Goal: Transaction & Acquisition: Obtain resource

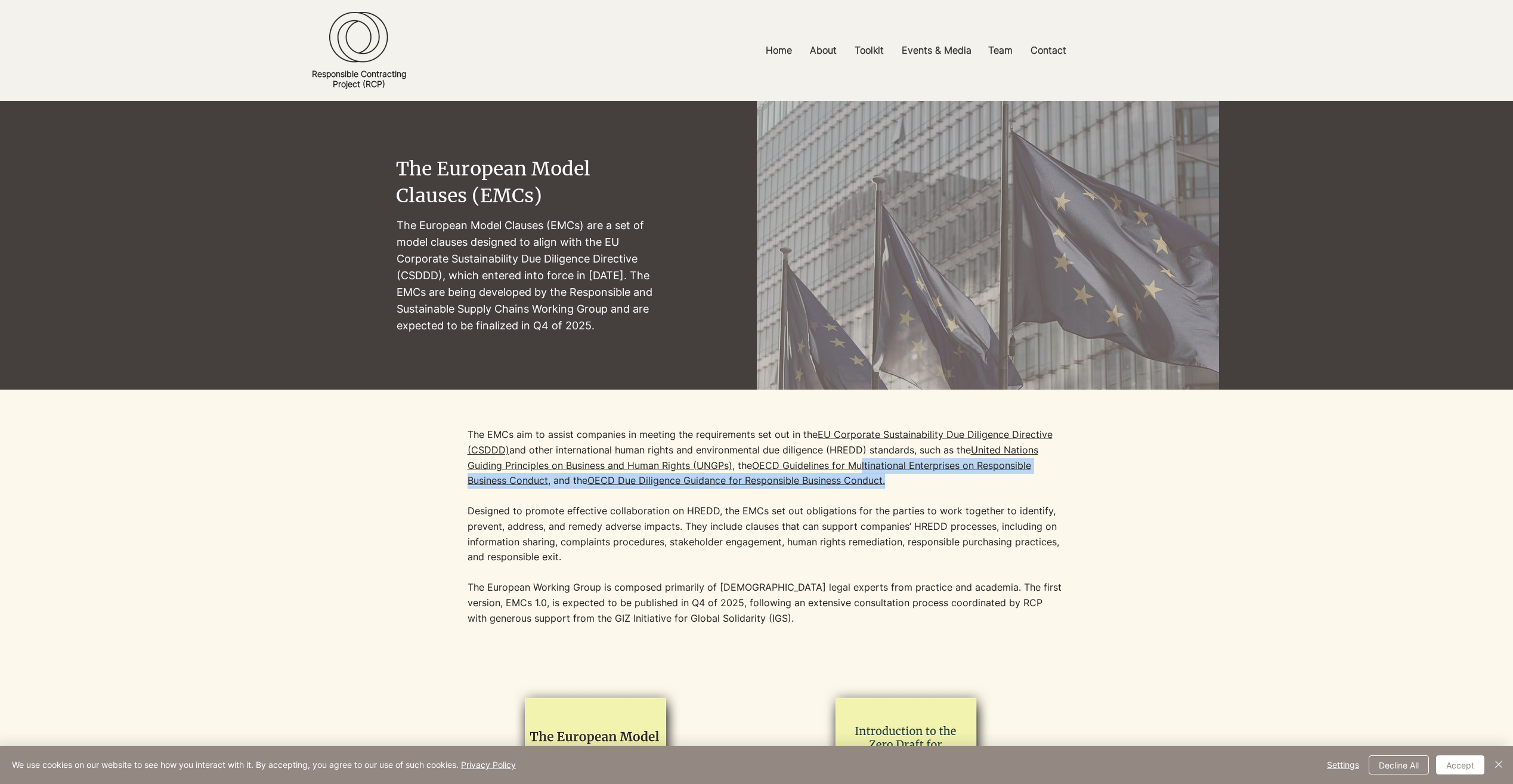
drag, startPoint x: 934, startPoint y: 483, endPoint x: 432, endPoint y: 420, distance: 505.9
click at [432, 420] on div "The EMCs aim to assist companies in meeting the requirements set out in the [GE…" at bounding box center [756, 524] width 925 height 269
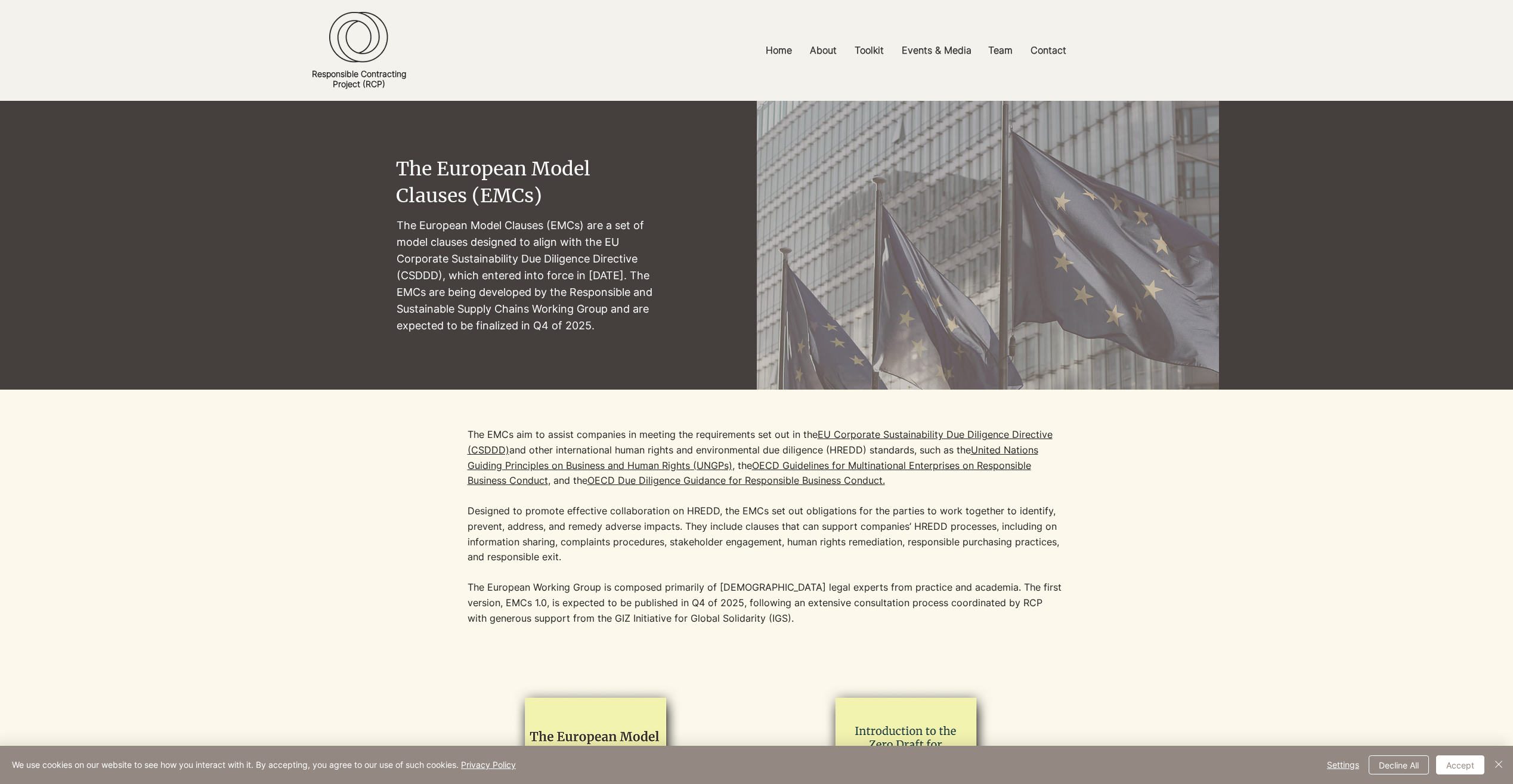
drag, startPoint x: 432, startPoint y: 420, endPoint x: 450, endPoint y: 436, distance: 24.1
click at [451, 437] on div at bounding box center [756, 524] width 925 height 269
click at [467, 432] on div at bounding box center [756, 524] width 925 height 269
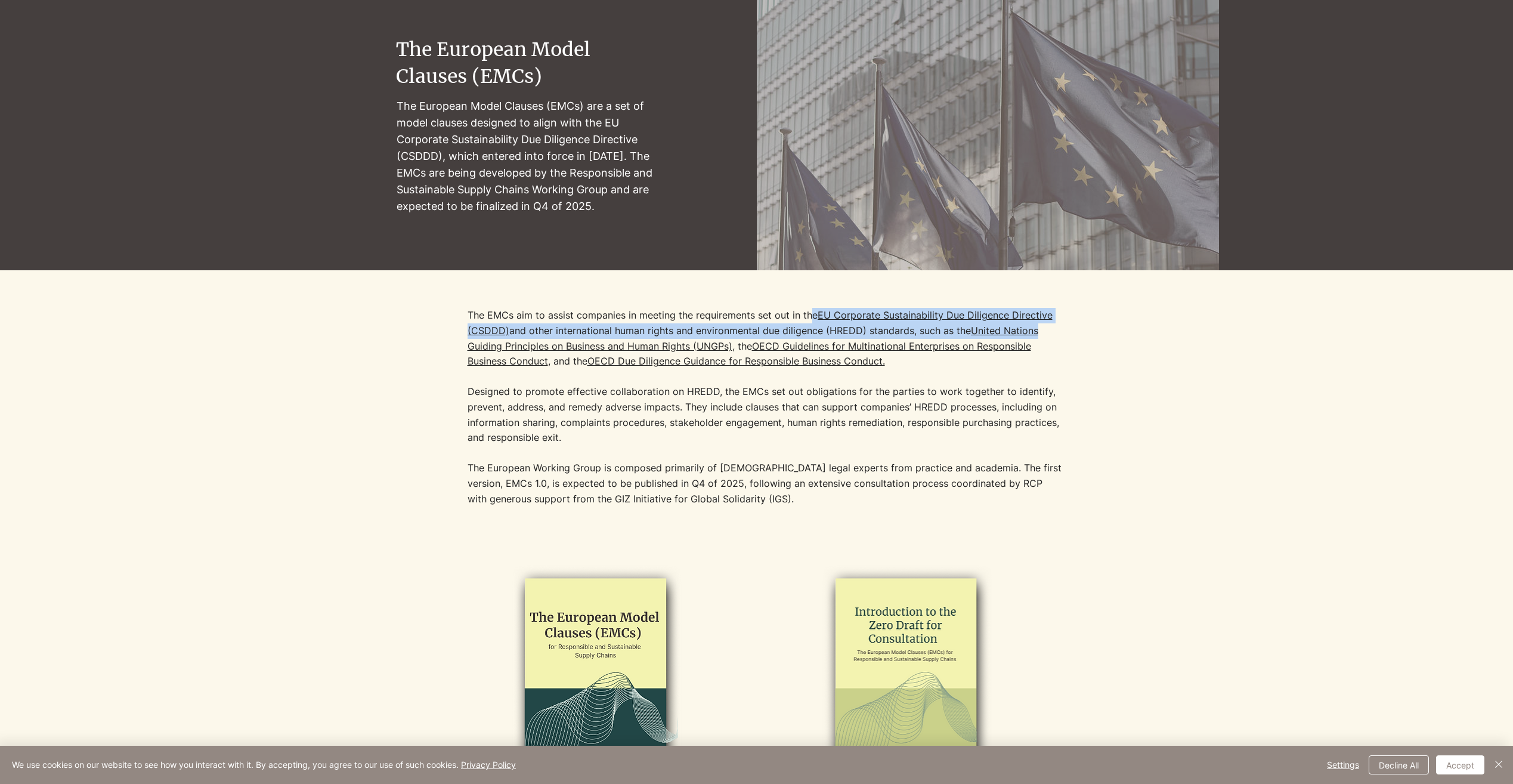
drag, startPoint x: 812, startPoint y: 311, endPoint x: 1050, endPoint y: 325, distance: 238.4
click at [1050, 325] on p "The EMCs aim to assist companies in meeting the requirements set out in the [GE…" at bounding box center [766, 376] width 596 height 137
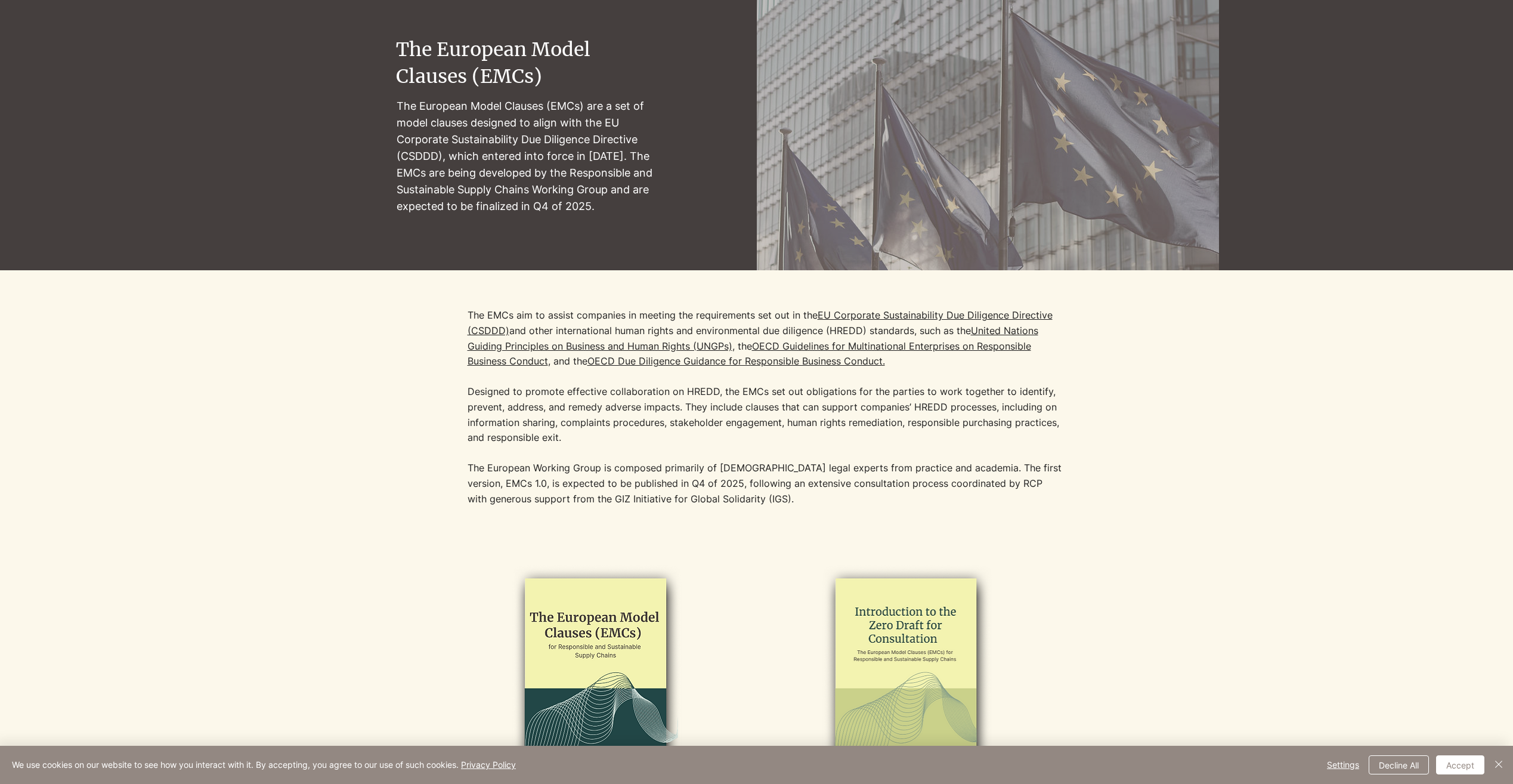
click at [679, 388] on p "The EMCs aim to assist companies in meeting the requirements set out in the [GE…" at bounding box center [766, 376] width 596 height 137
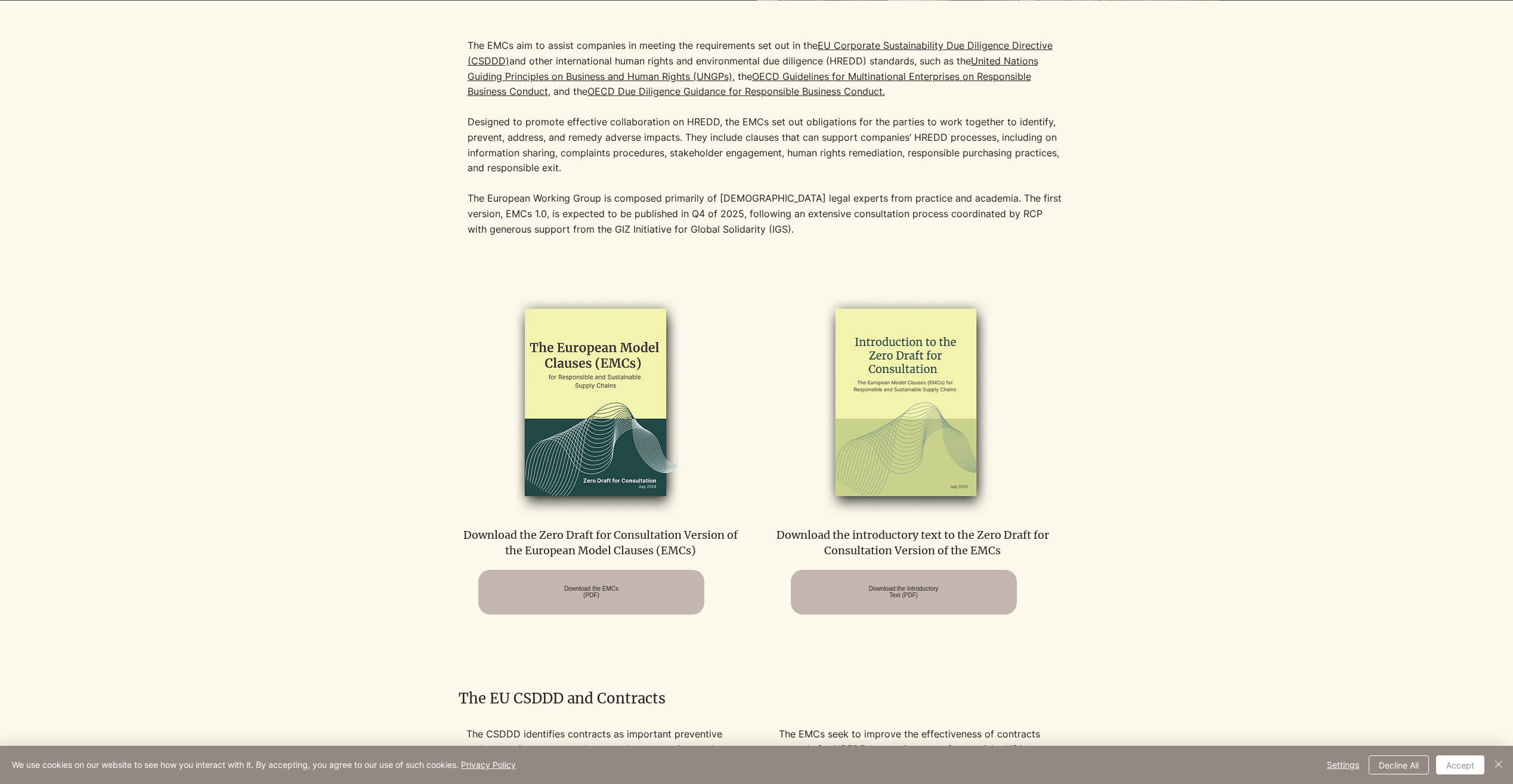
scroll to position [417, 0]
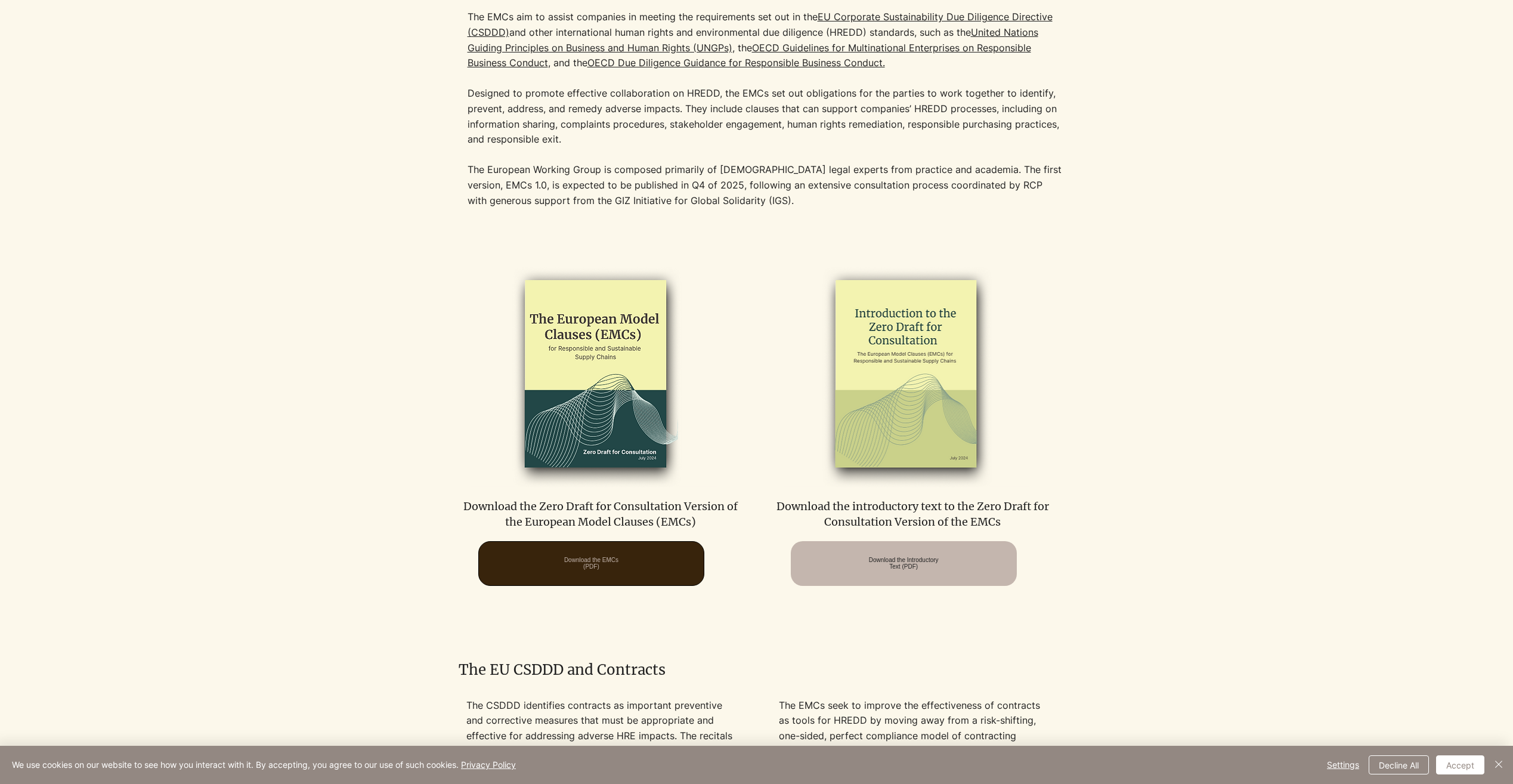
click at [590, 556] on span "Download the EMCs (PDF)" at bounding box center [591, 563] width 55 height 13
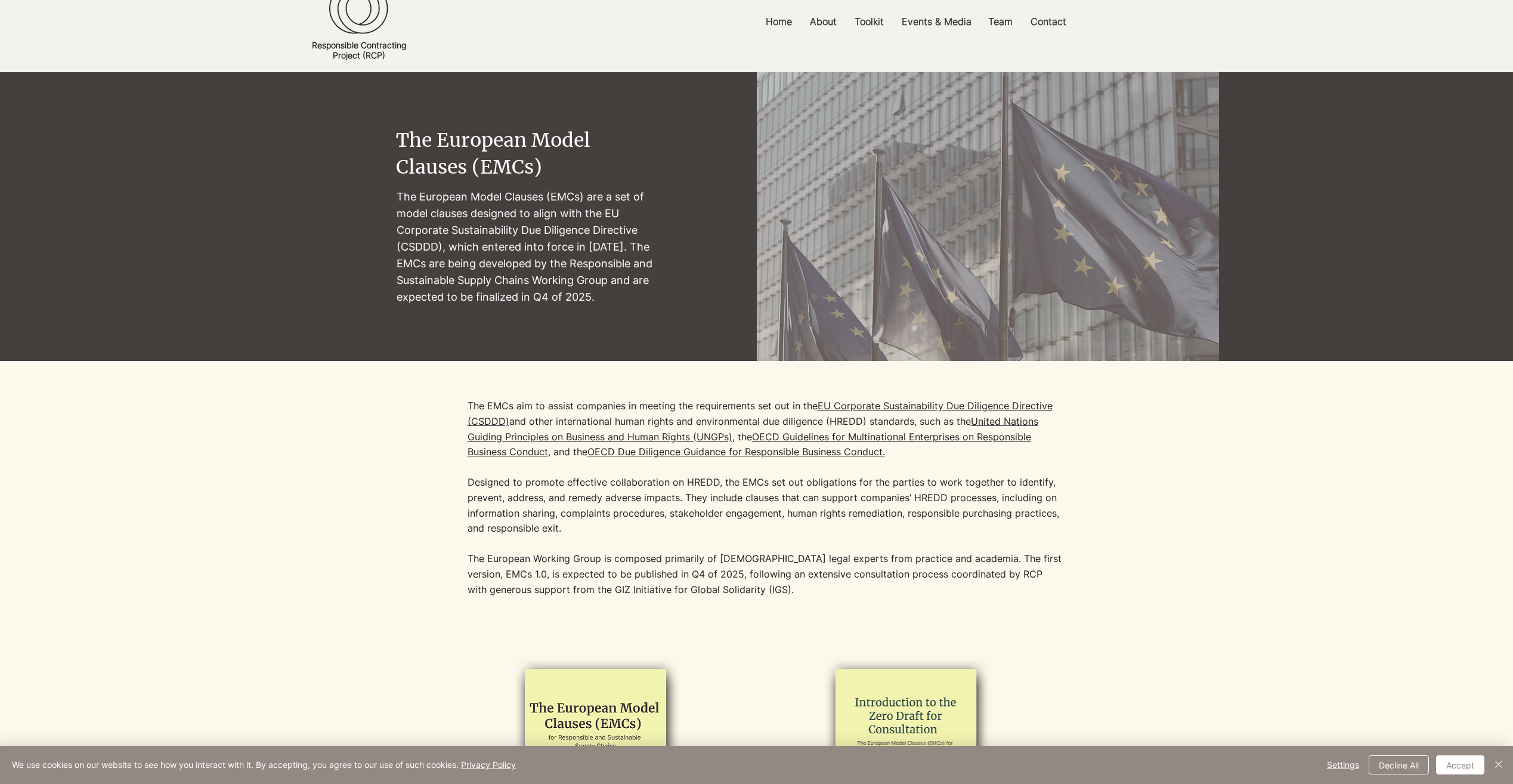
scroll to position [0, 0]
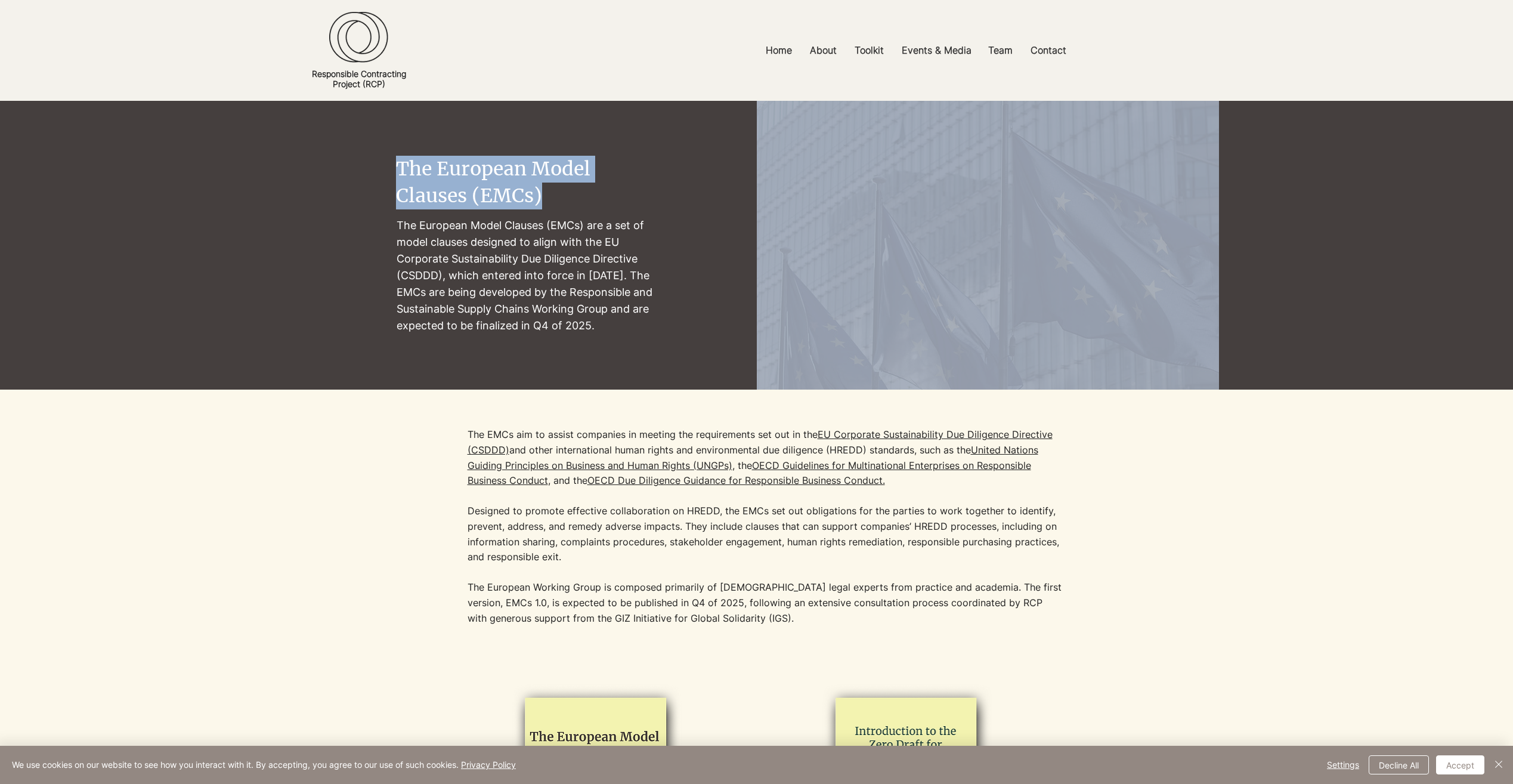
drag, startPoint x: 460, startPoint y: 193, endPoint x: 356, endPoint y: 173, distance: 105.9
click at [356, 173] on section "The European Model Clauses (EMCs) The [DEMOGRAPHIC_DATA] Model Clauses (EMCs) a…" at bounding box center [756, 245] width 1513 height 289
drag, startPoint x: 356, startPoint y: 173, endPoint x: 533, endPoint y: 184, distance: 177.3
click at [533, 184] on span "The European Model Clauses (EMCs)" at bounding box center [494, 181] width 194 height 51
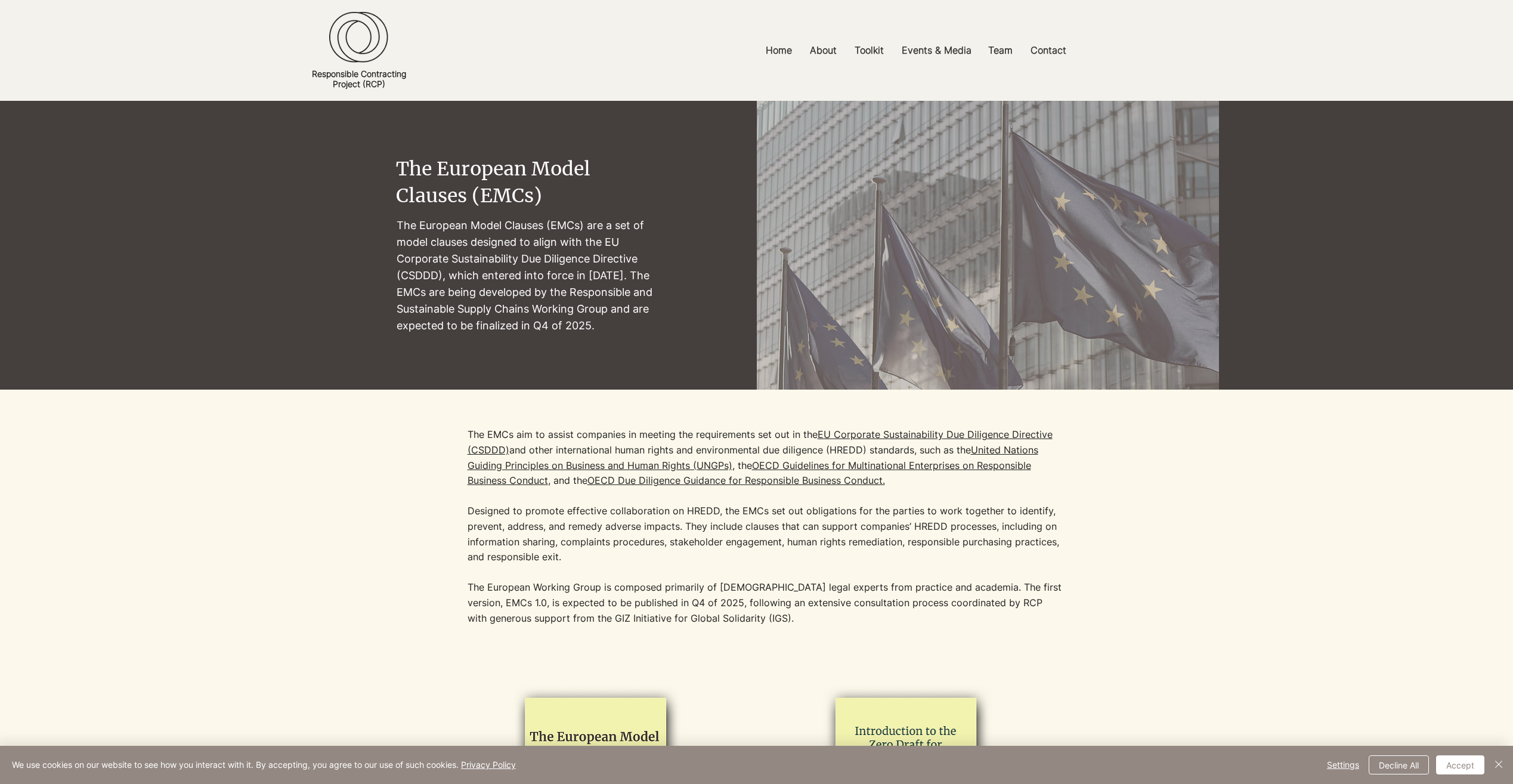
click at [464, 199] on span "The European Model Clauses (EMCs)" at bounding box center [494, 181] width 194 height 51
drag, startPoint x: 464, startPoint y: 196, endPoint x: 406, endPoint y: 177, distance: 61.0
click at [406, 177] on span "The European Model Clauses (EMCs)" at bounding box center [494, 181] width 194 height 51
click at [405, 177] on span "The European Model Clauses (EMCs)" at bounding box center [494, 181] width 194 height 51
drag, startPoint x: 444, startPoint y: 175, endPoint x: 469, endPoint y: 196, distance: 32.6
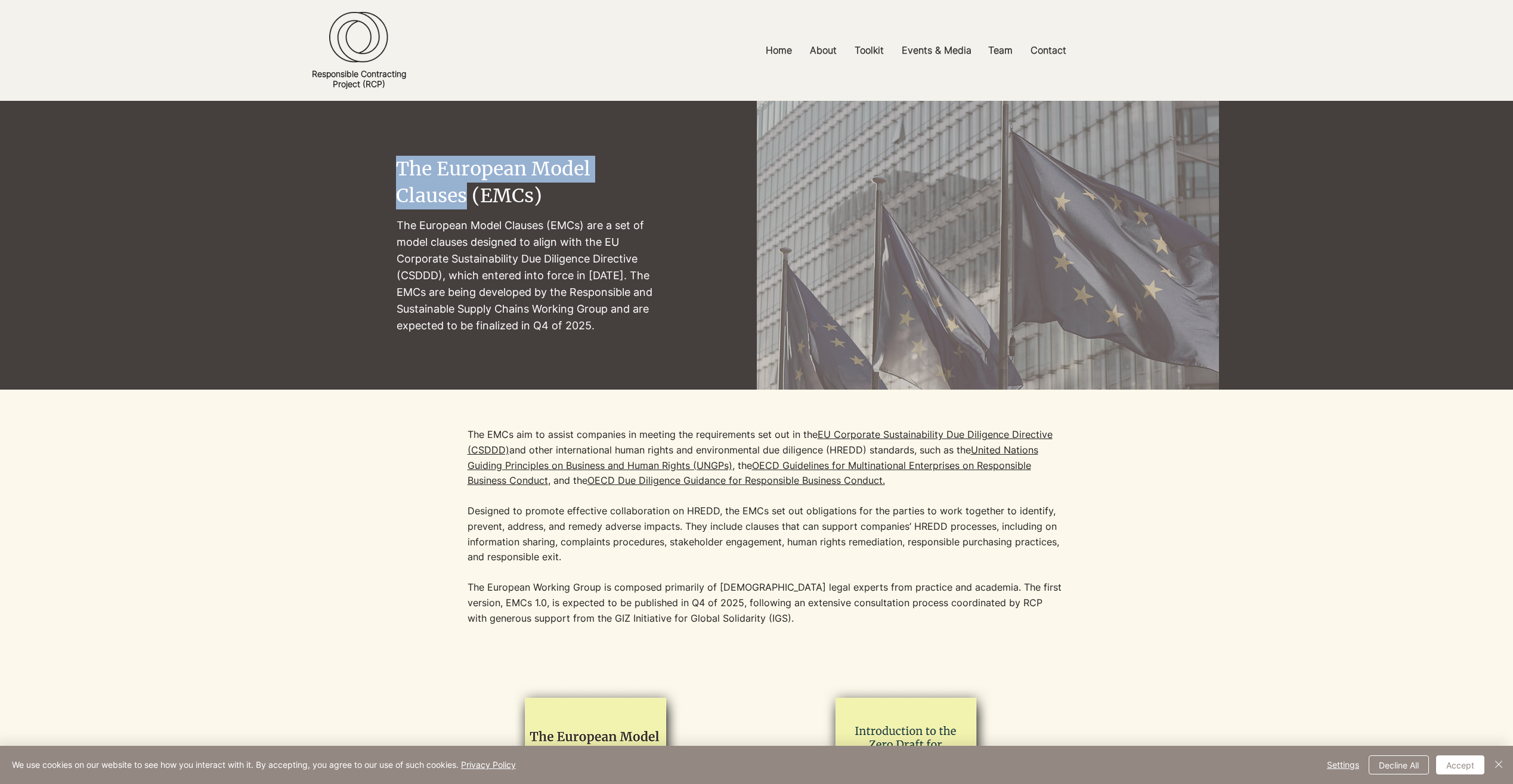
click at [469, 196] on span "The European Model Clauses (EMCs)" at bounding box center [494, 181] width 194 height 51
copy span "The [DEMOGRAPHIC_DATA] Model Clauses"
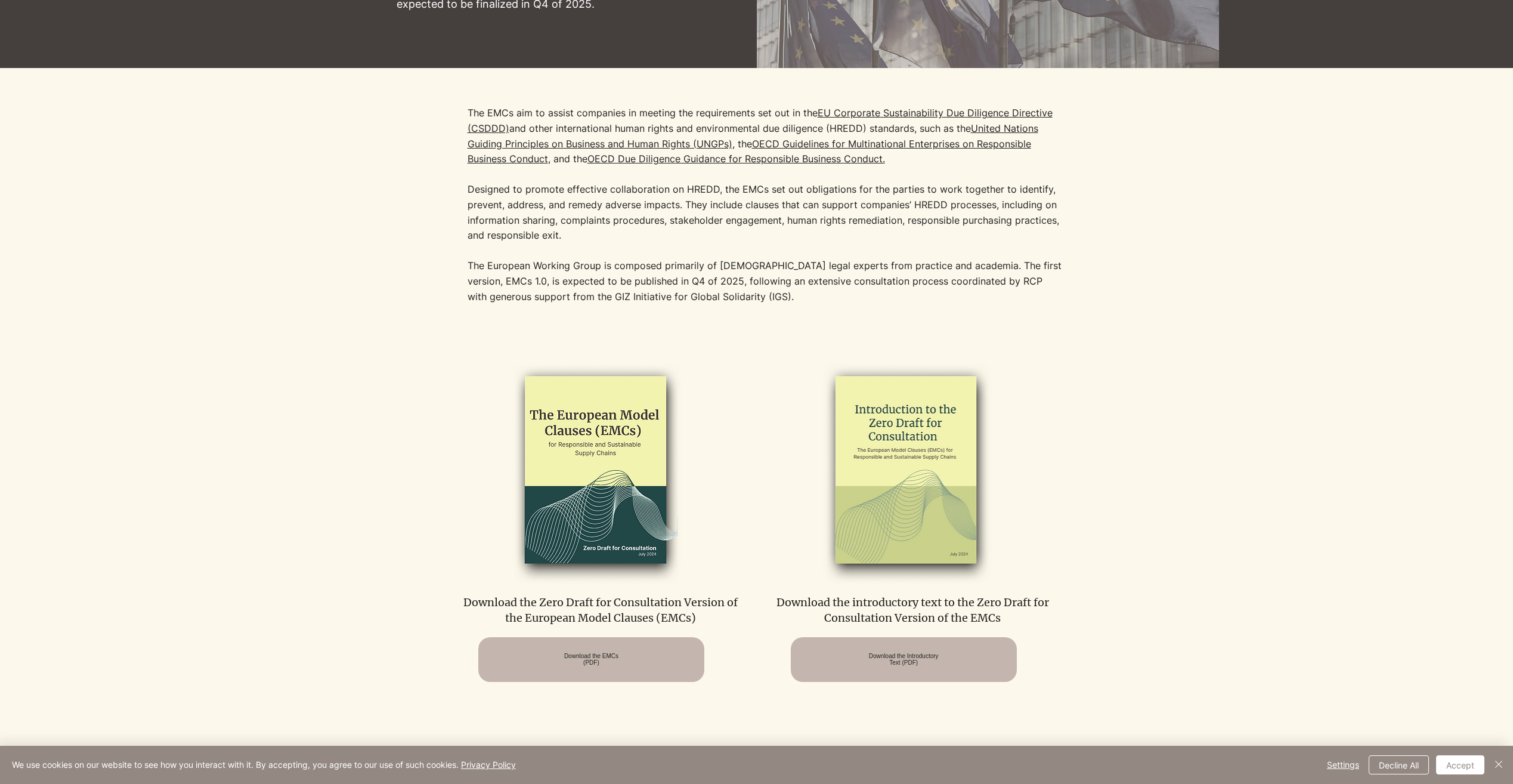
scroll to position [537, 0]
